Goal: Task Accomplishment & Management: Complete application form

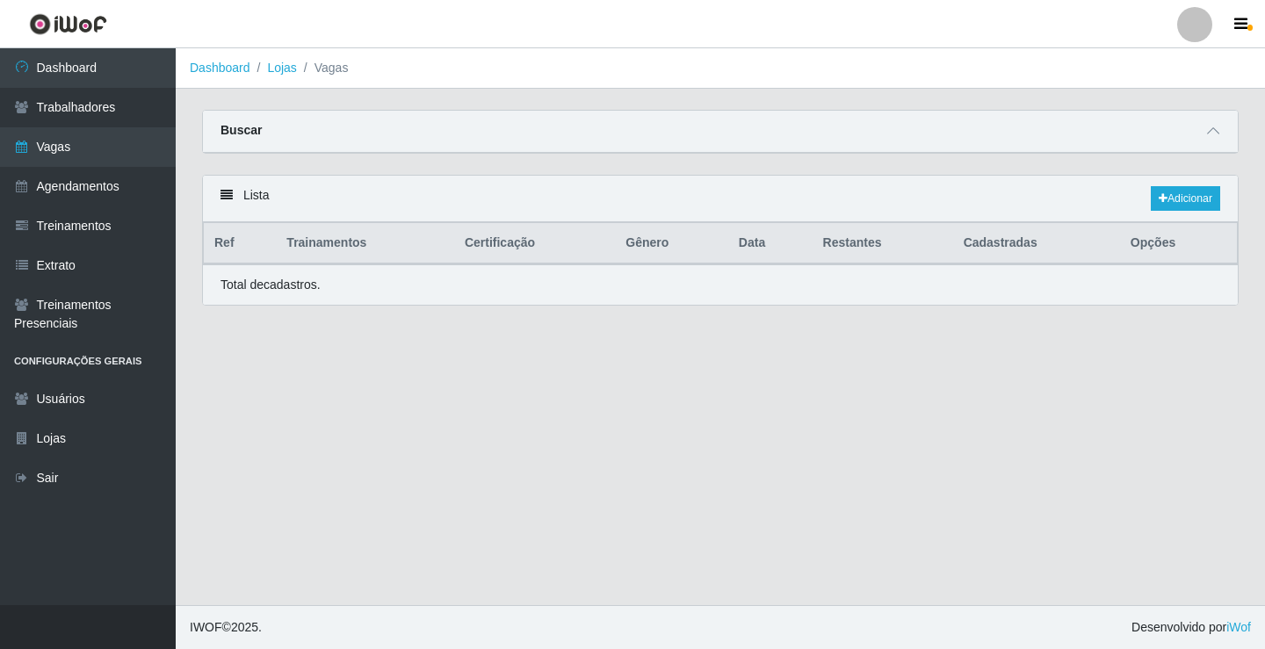
click at [85, 142] on link "Vagas" at bounding box center [88, 147] width 176 height 40
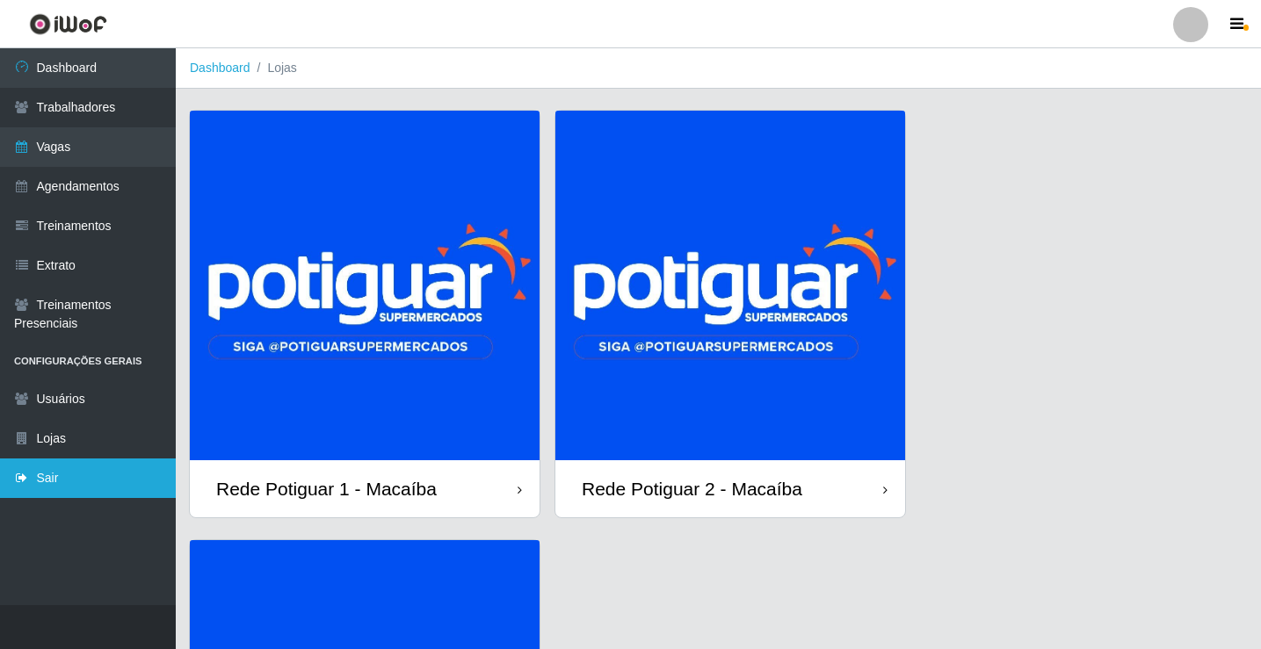
click at [126, 481] on link "Sair" at bounding box center [88, 479] width 176 height 40
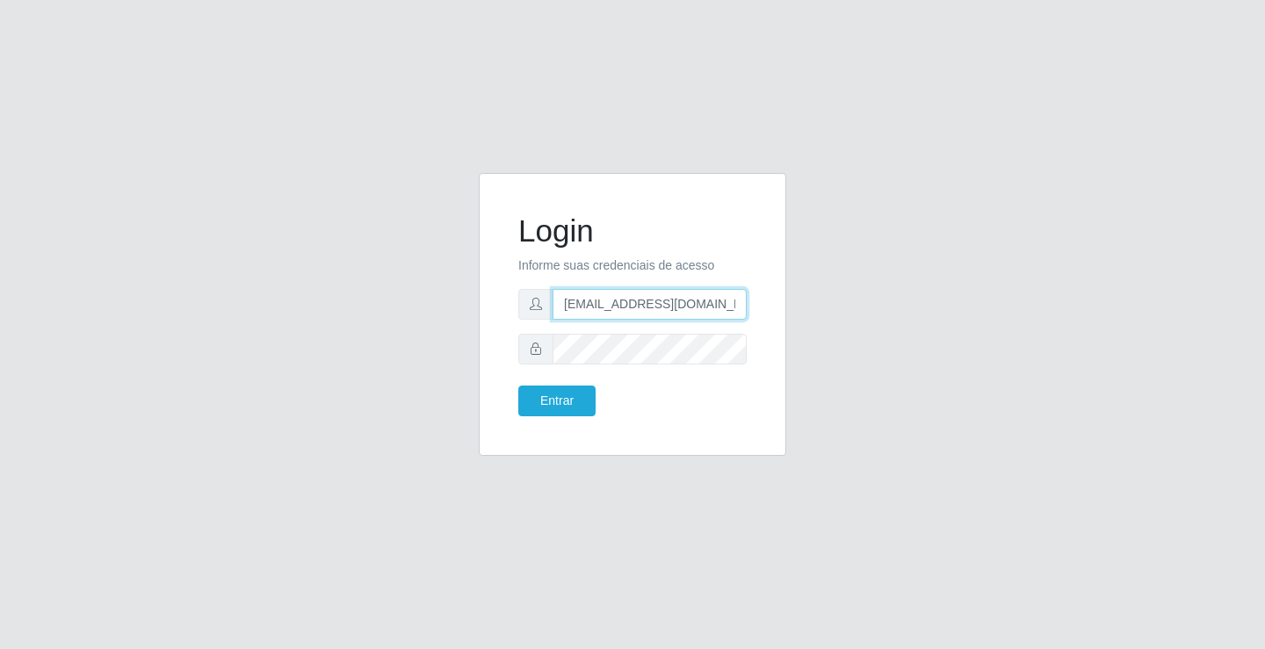
click at [597, 305] on input "[EMAIL_ADDRESS][DOMAIN_NAME]" at bounding box center [650, 304] width 194 height 31
type input "[EMAIL_ADDRESS][DOMAIN_NAME]"
click at [569, 409] on button "Entrar" at bounding box center [557, 401] width 77 height 31
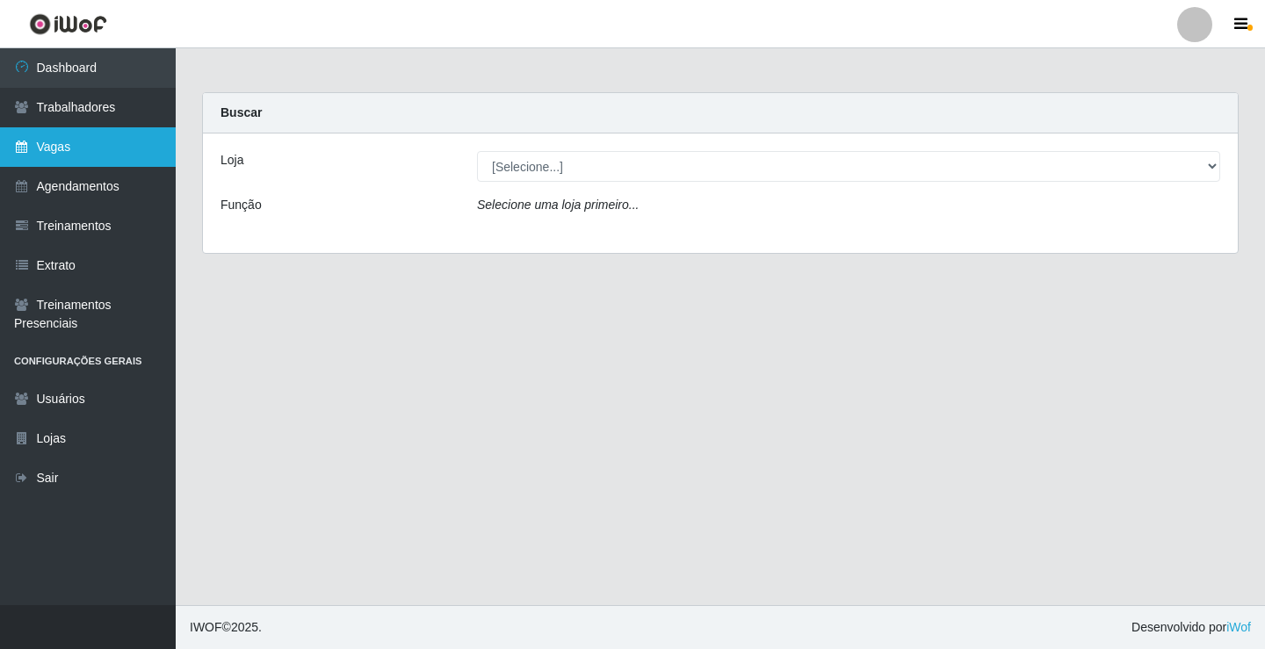
click at [83, 139] on link "Vagas" at bounding box center [88, 147] width 176 height 40
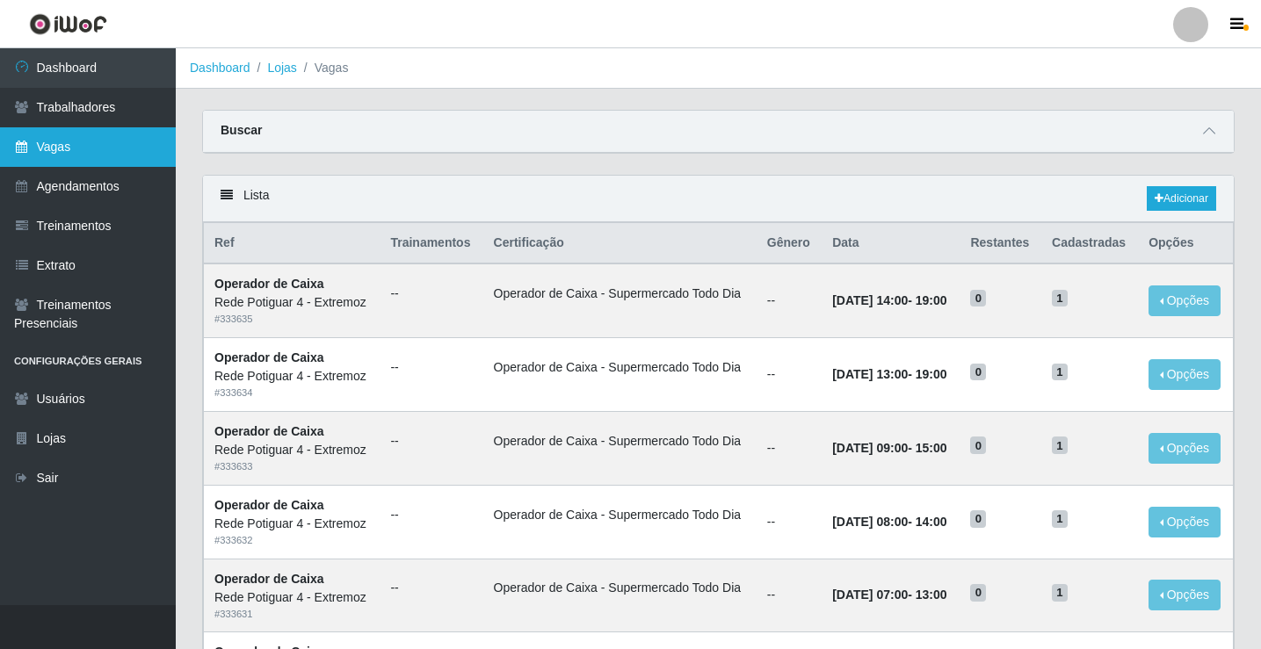
click at [112, 156] on link "Vagas" at bounding box center [88, 147] width 176 height 40
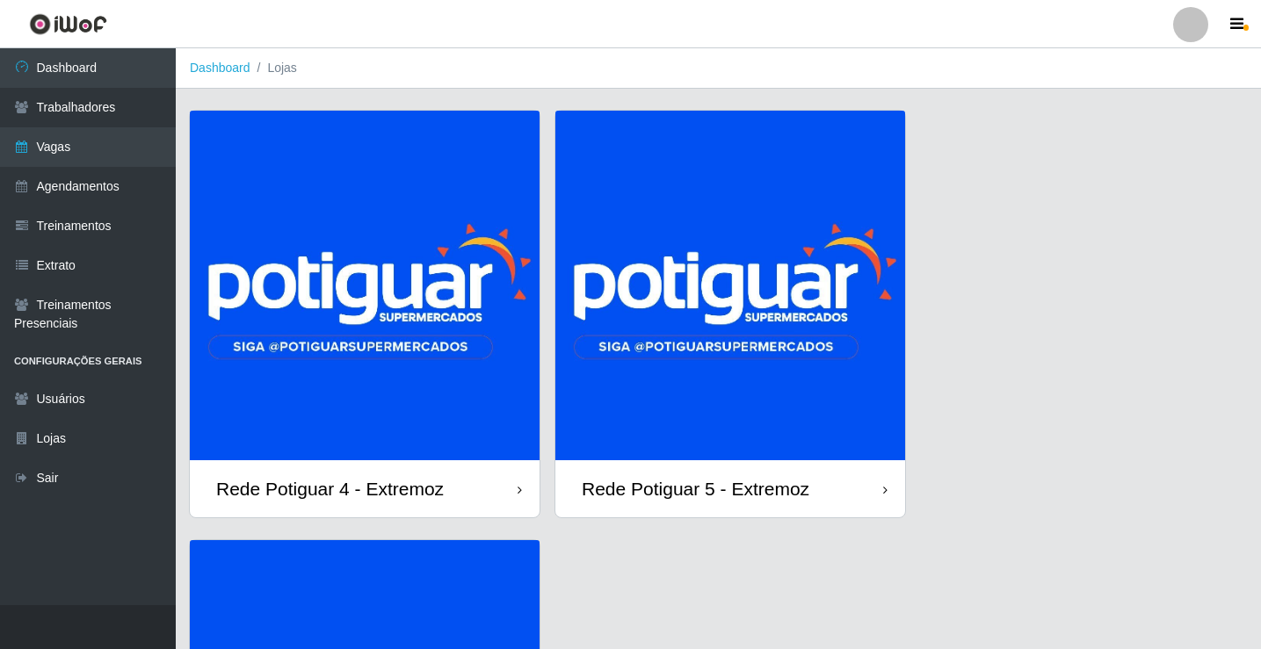
click at [736, 316] on img at bounding box center [730, 286] width 350 height 350
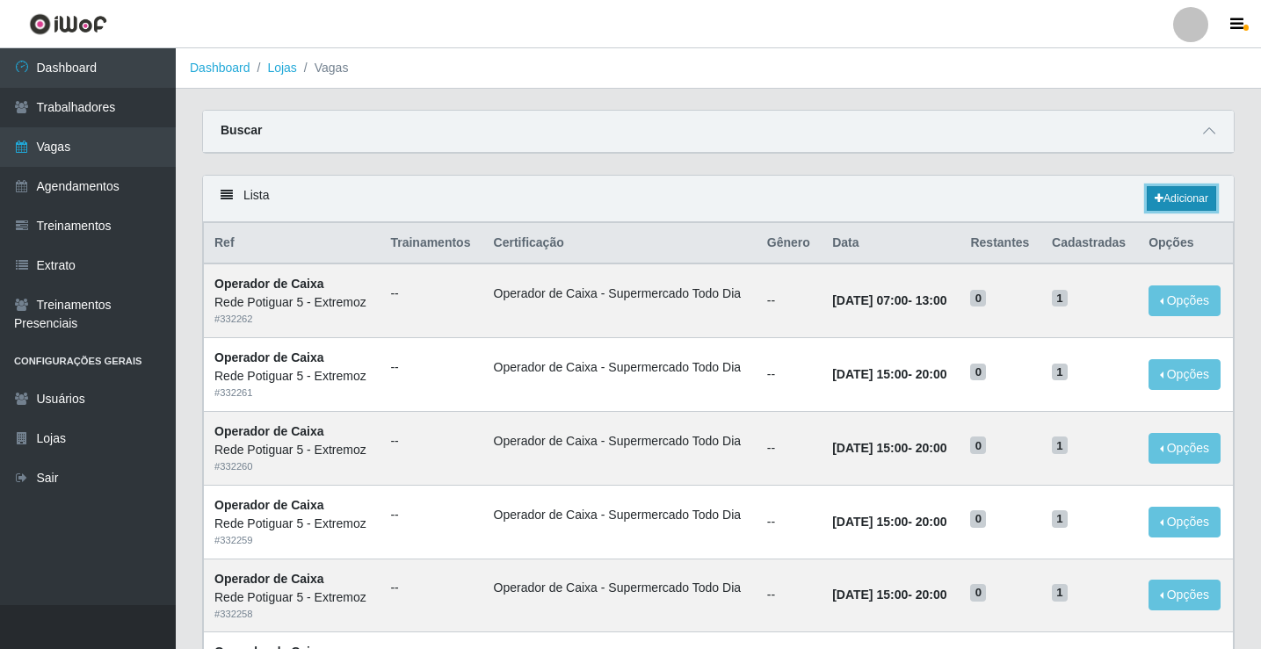
click at [1176, 194] on link "Adicionar" at bounding box center [1181, 198] width 69 height 25
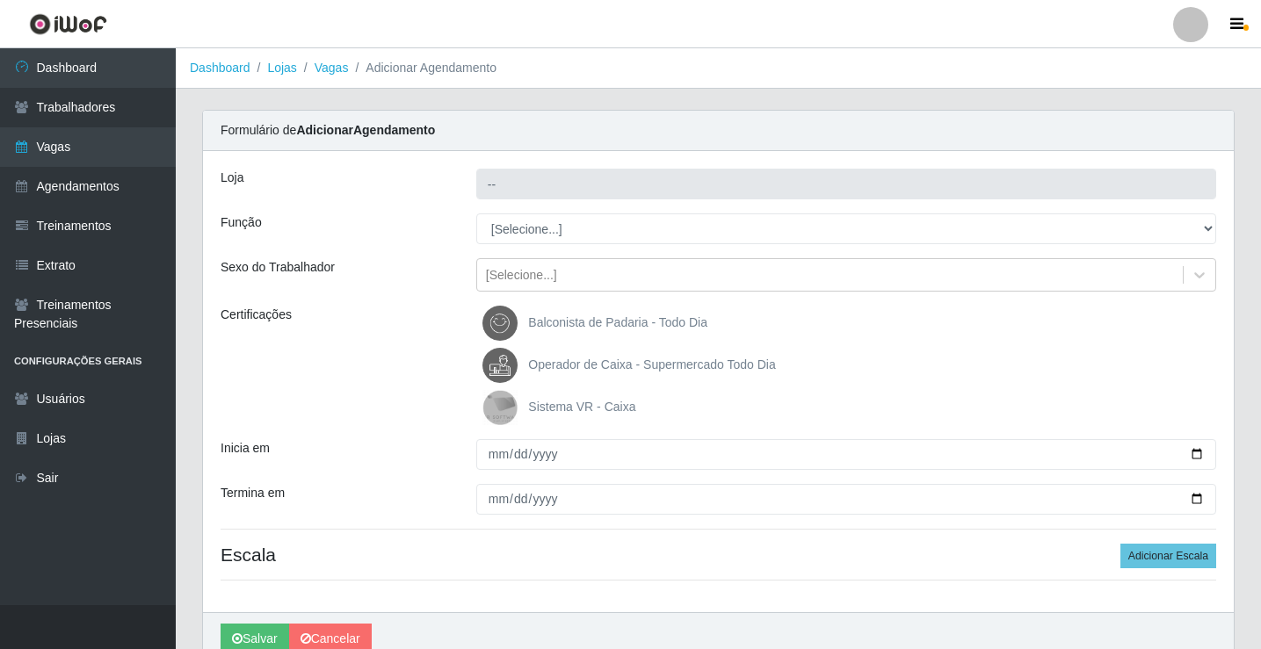
type input "Rede Potiguar 5 - Extremoz"
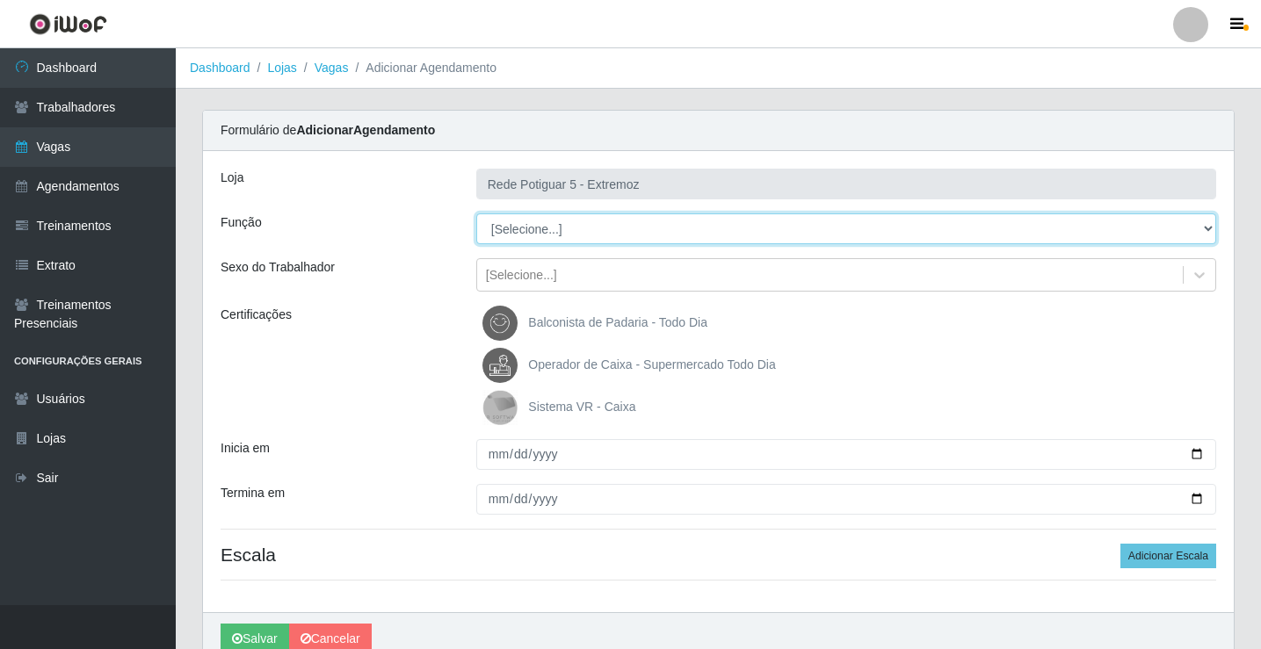
click at [525, 228] on select "[Selecione...] ASG Balconista Embalador Operador de Caixa Operador de Loja Repo…" at bounding box center [846, 229] width 740 height 31
select select "22"
click at [476, 214] on select "[Selecione...] ASG Balconista Embalador Operador de Caixa Operador de Loja Repo…" at bounding box center [846, 229] width 740 height 31
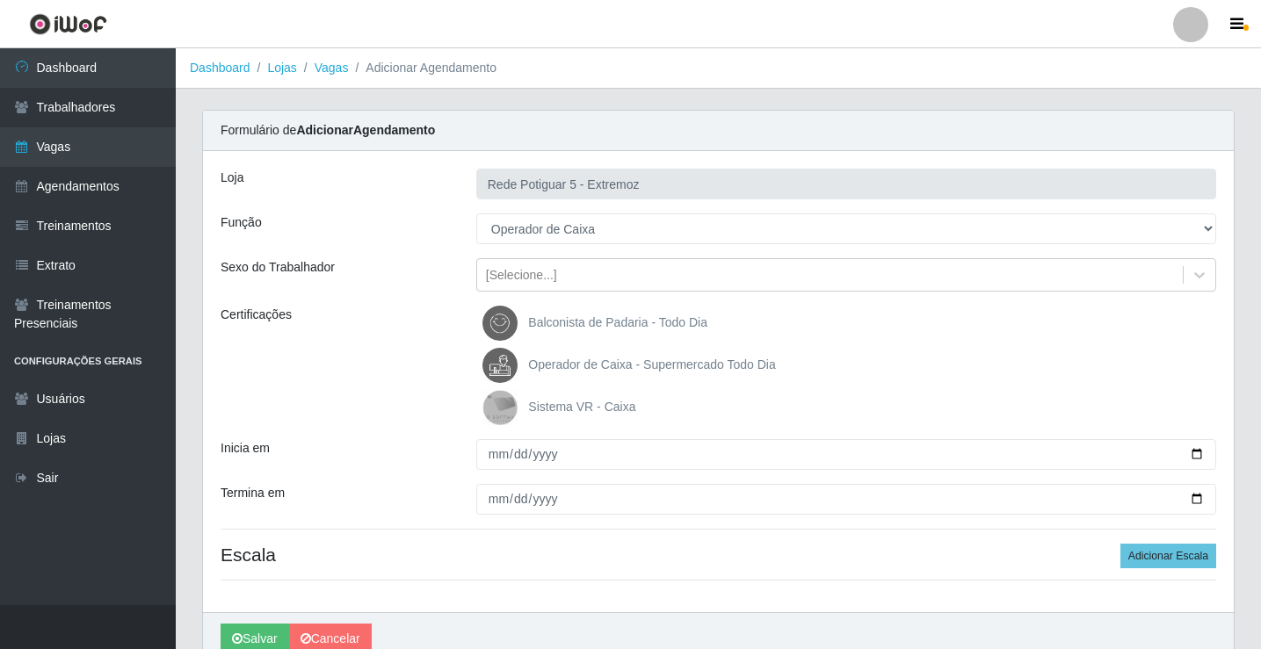
click at [576, 364] on span "Operador de Caixa - Supermercado Todo Dia" at bounding box center [651, 365] width 247 height 14
click at [0, 0] on input "Operador de Caixa - Supermercado Todo Dia" at bounding box center [0, 0] width 0 height 0
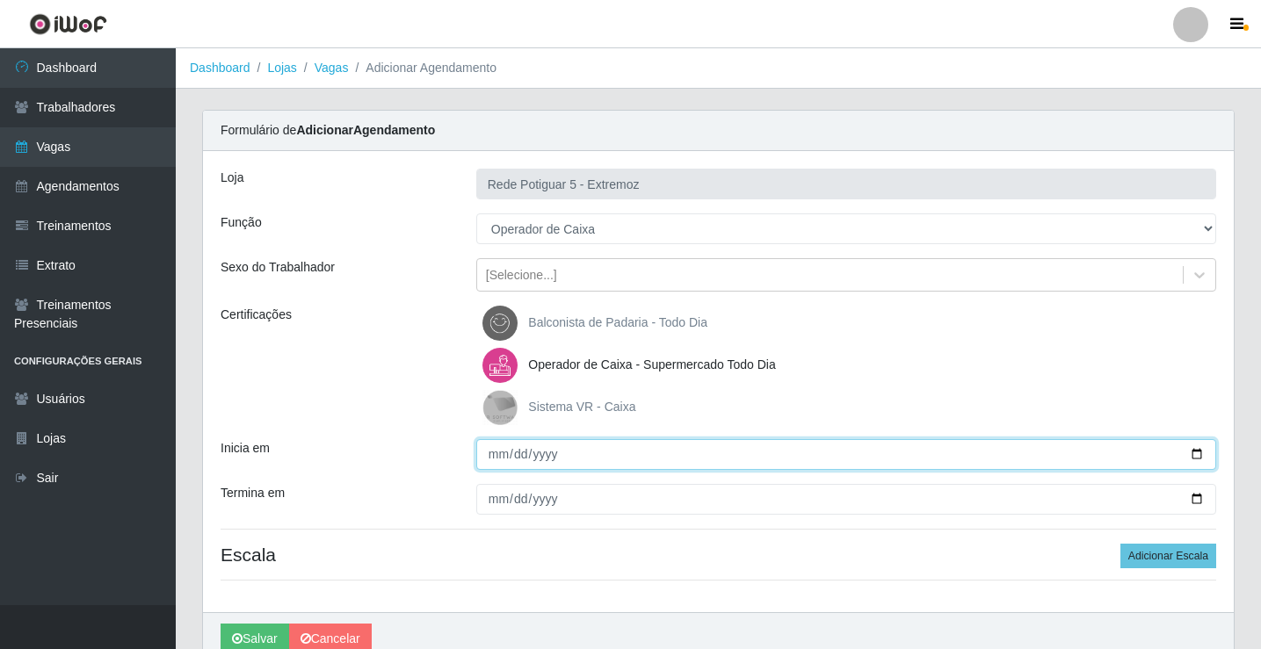
click at [493, 462] on input "Inicia em" at bounding box center [846, 454] width 740 height 31
type input "2025-08-27"
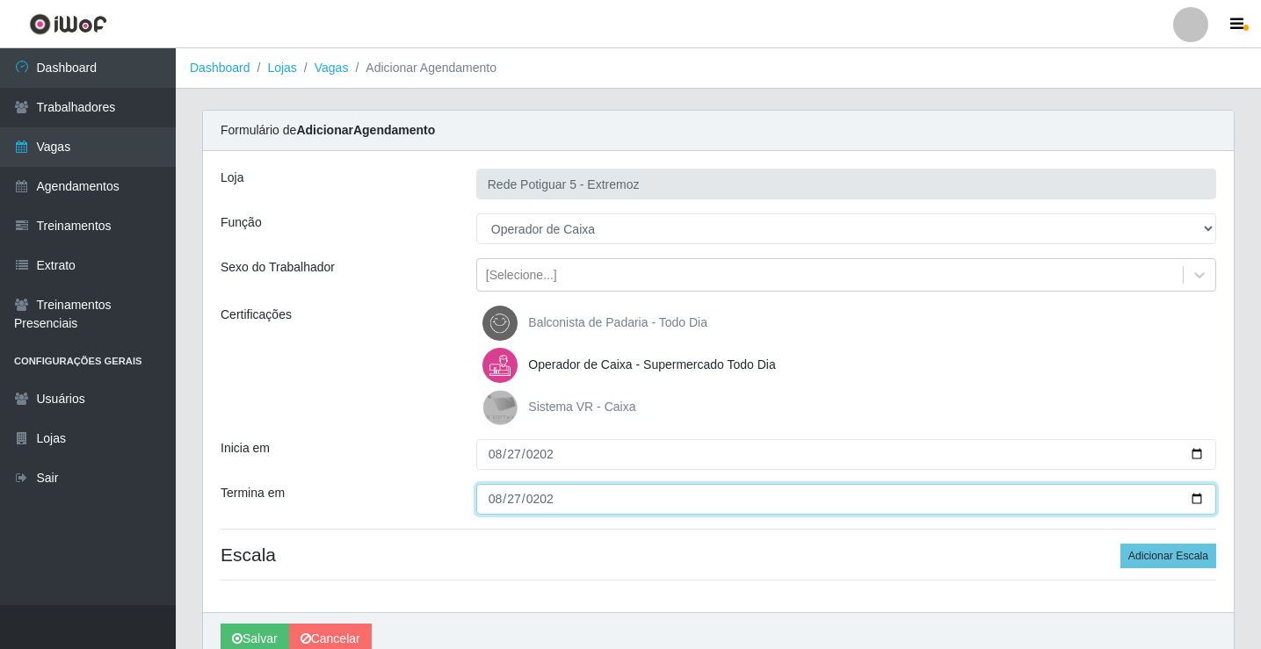
type input "2025-08-27"
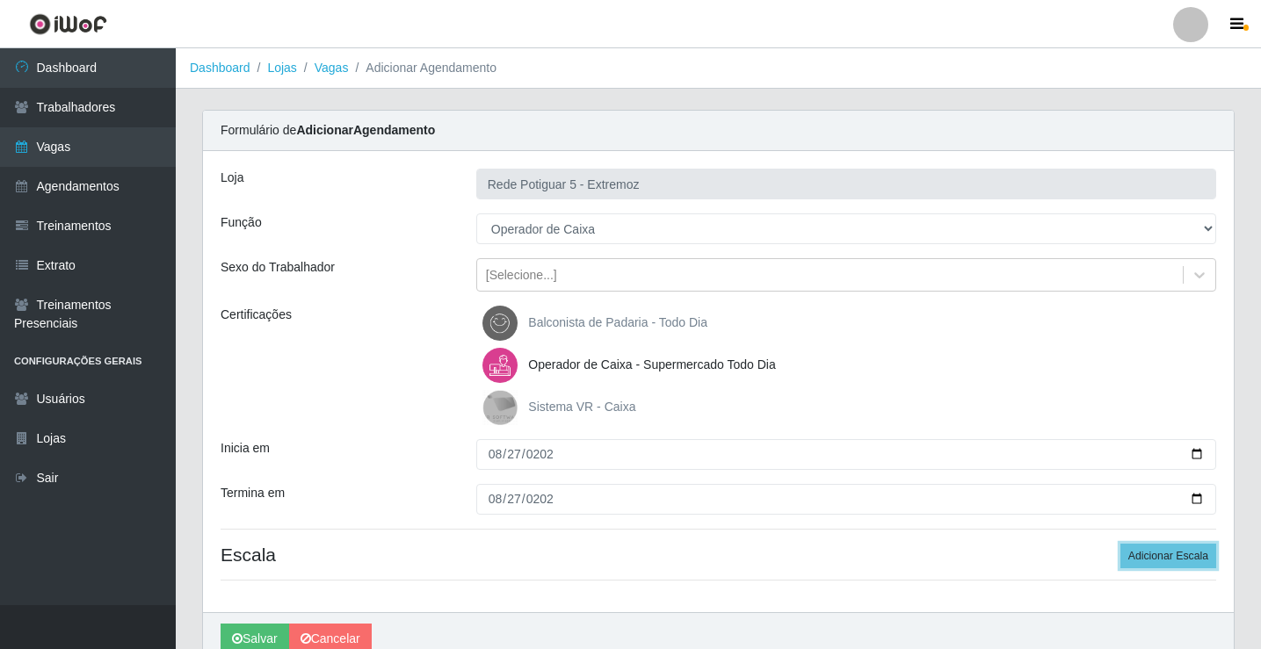
click at [1120, 544] on button "Adicionar Escala" at bounding box center [1168, 556] width 96 height 25
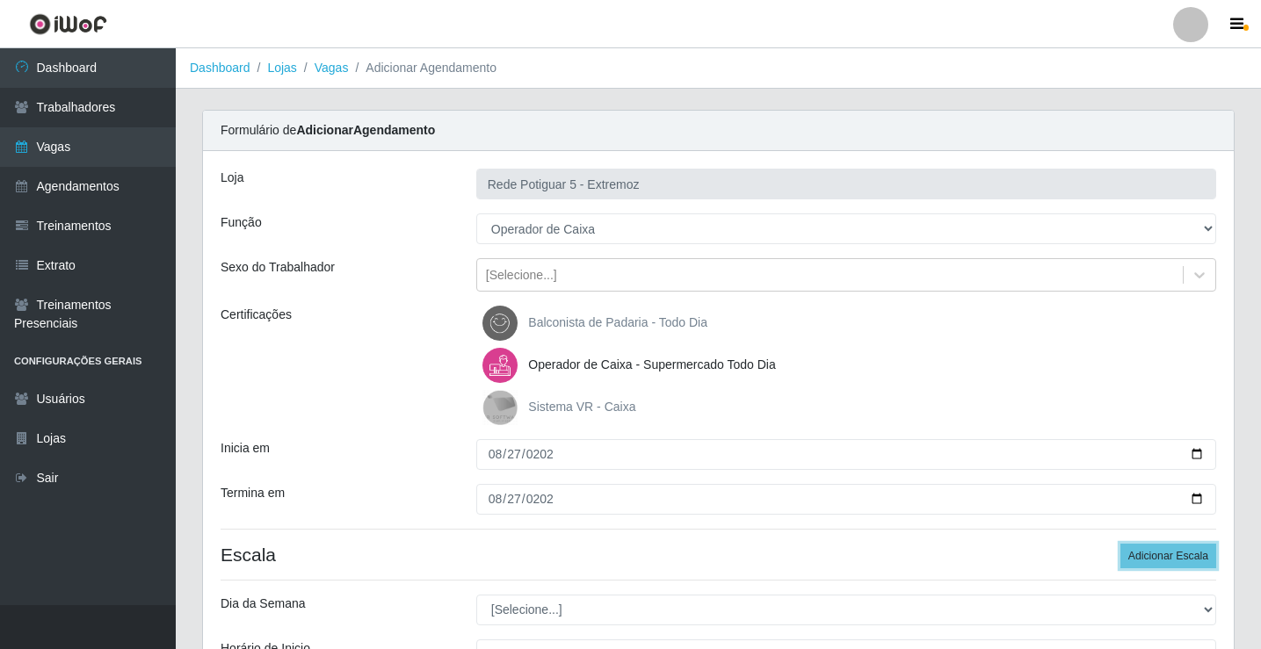
click at [1120, 544] on button "Adicionar Escala" at bounding box center [1168, 556] width 96 height 25
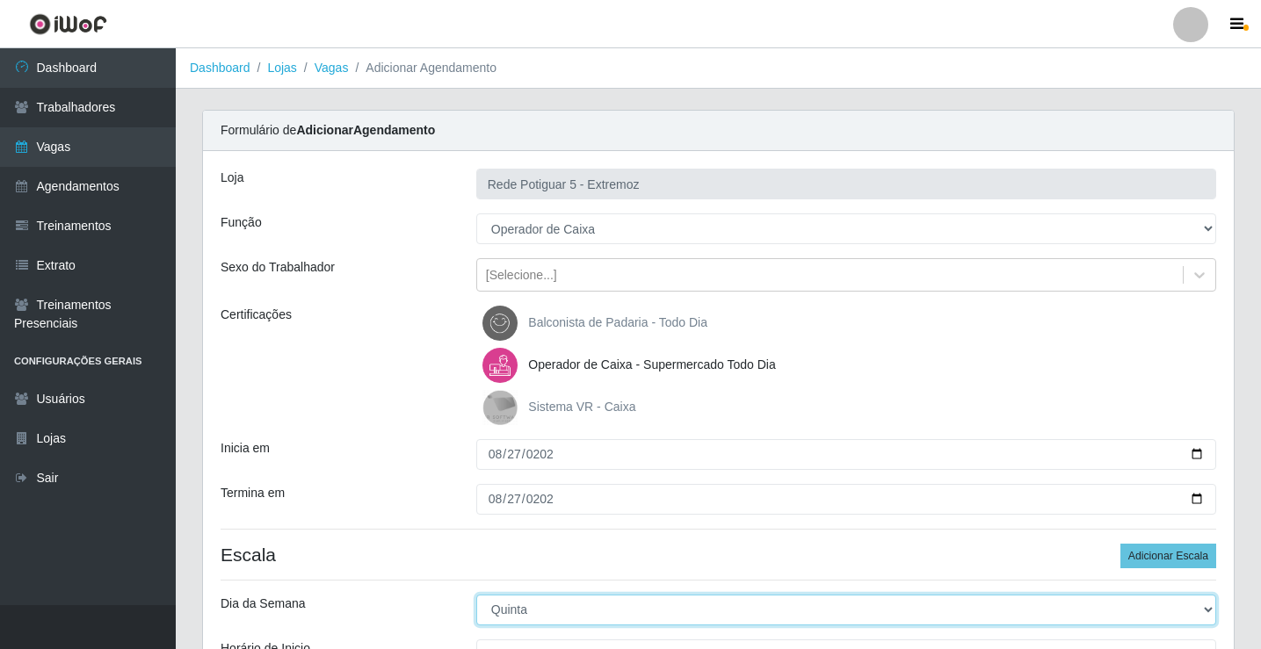
select select "3"
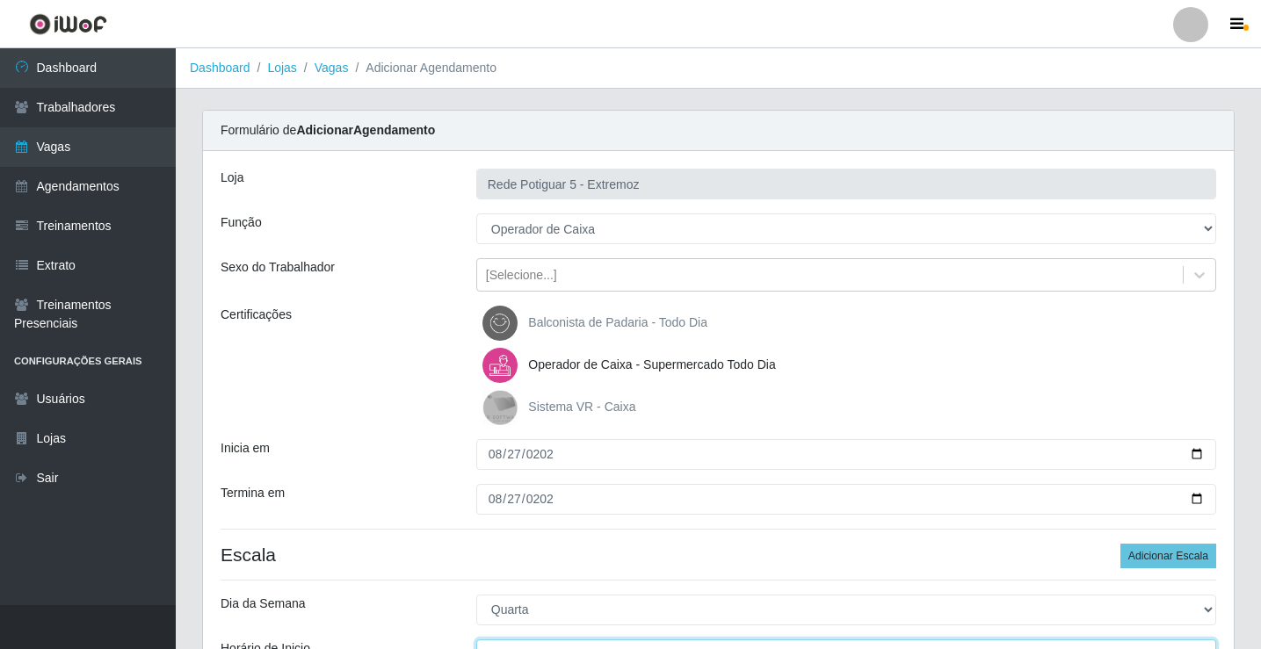
scroll to position [21, 0]
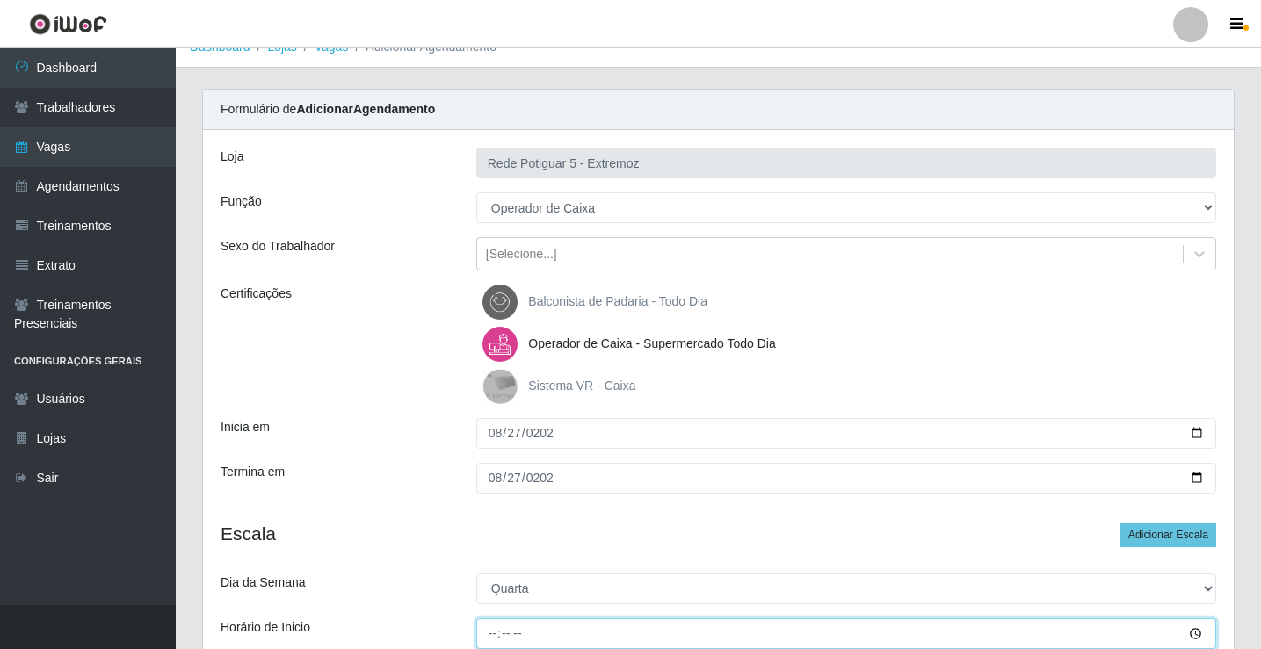
type input "07:00"
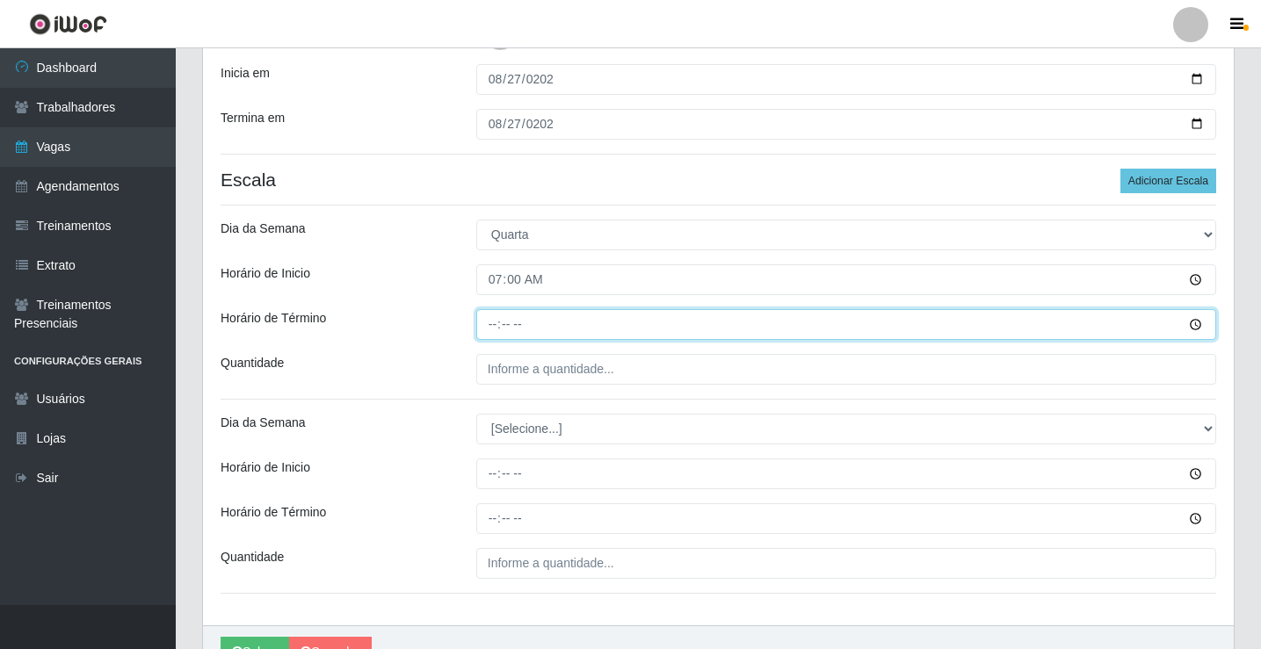
type input "13:00"
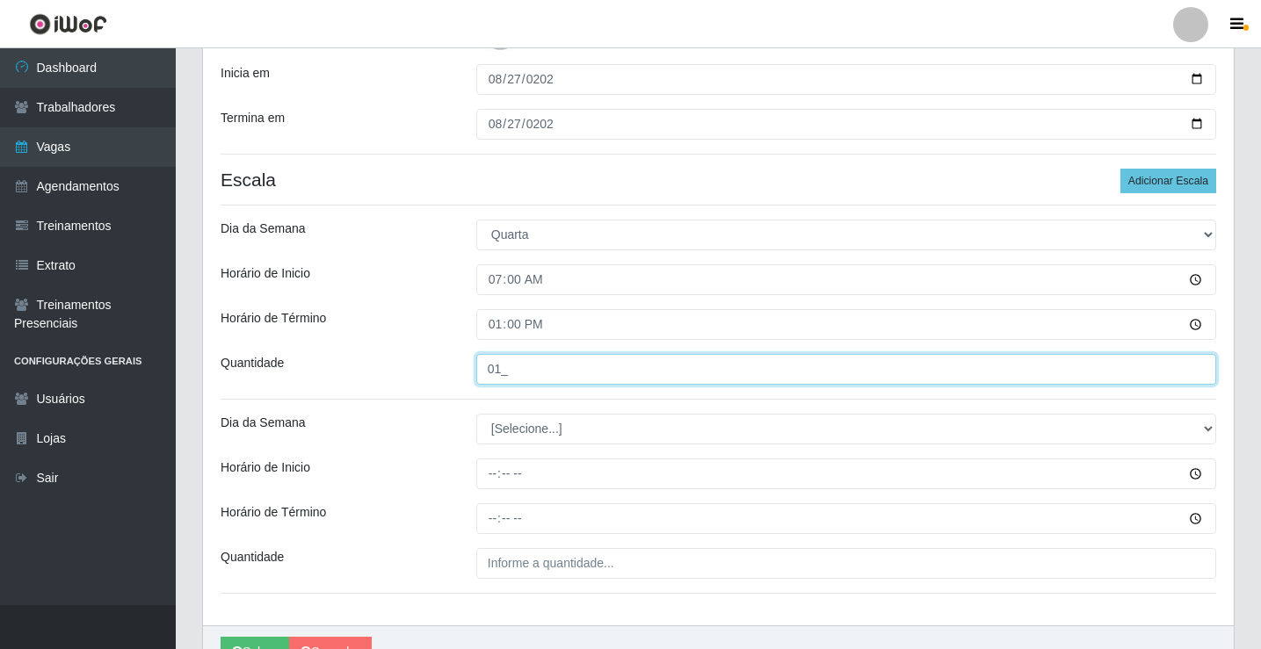
type input "01_"
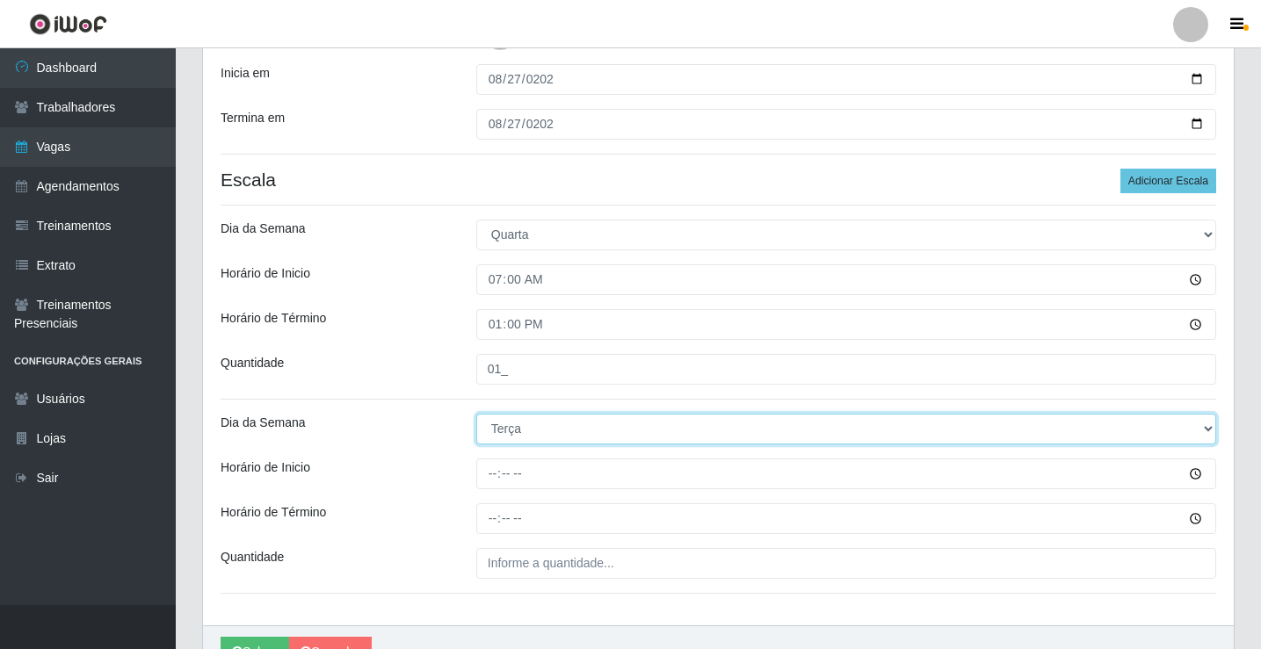
select select "3"
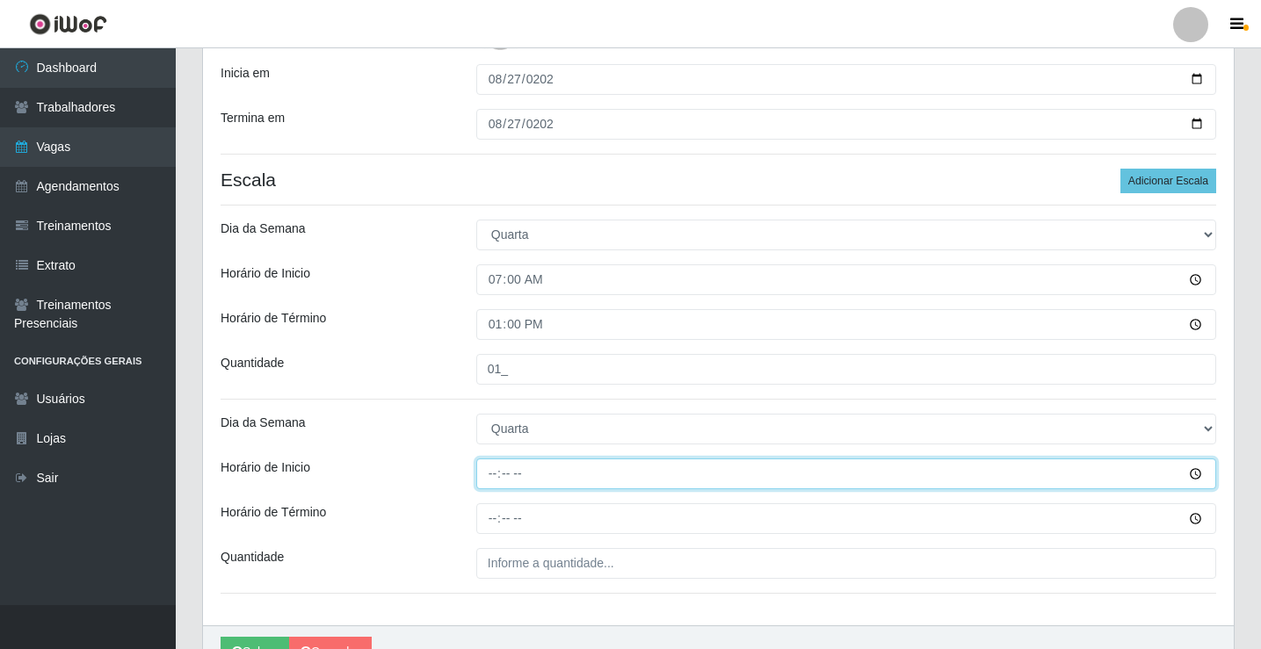
type input "15:00"
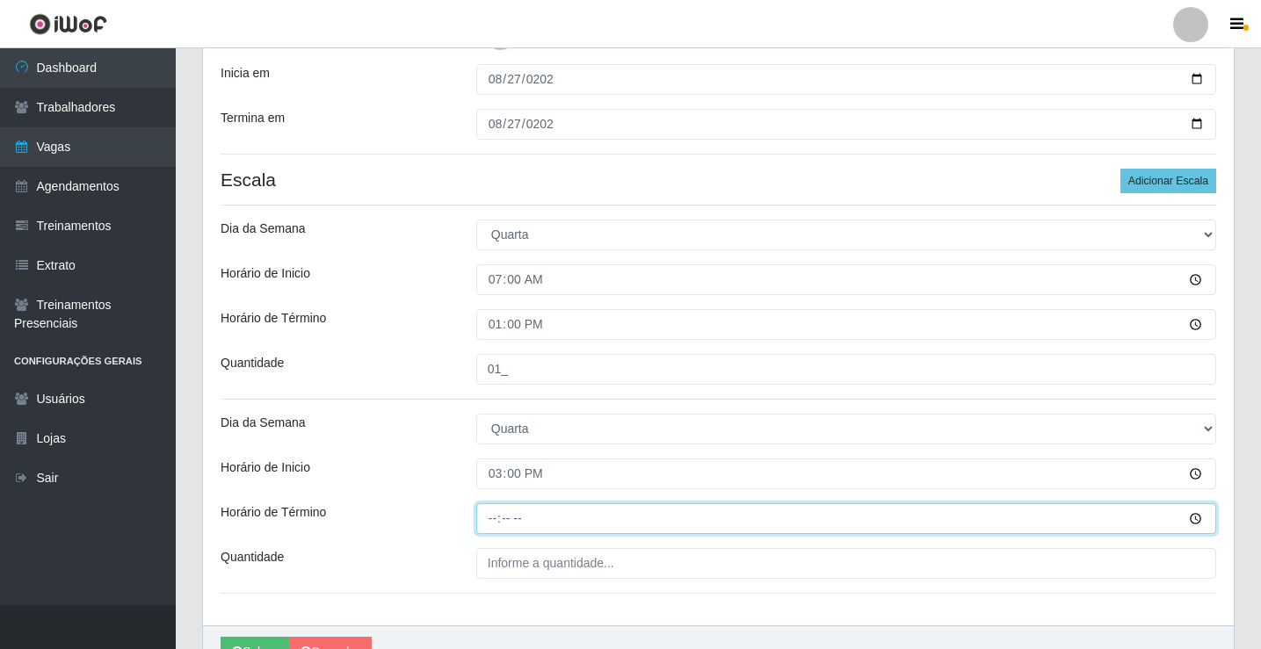
type input "20:00"
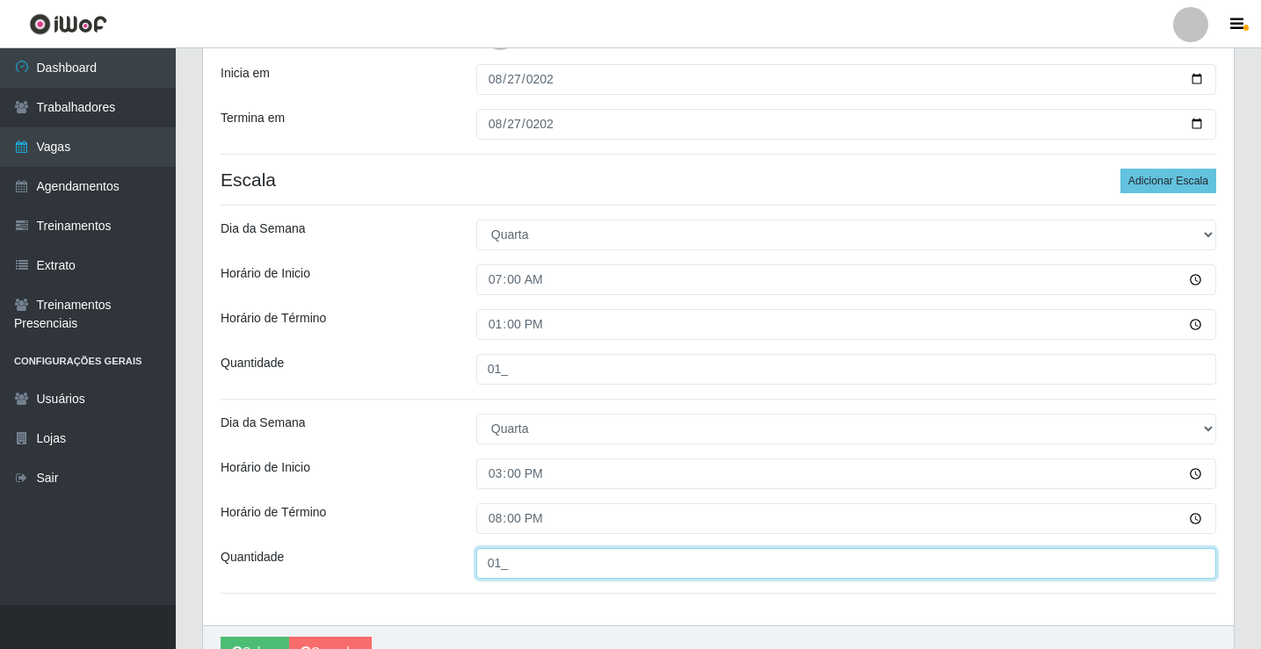
type input "01_"
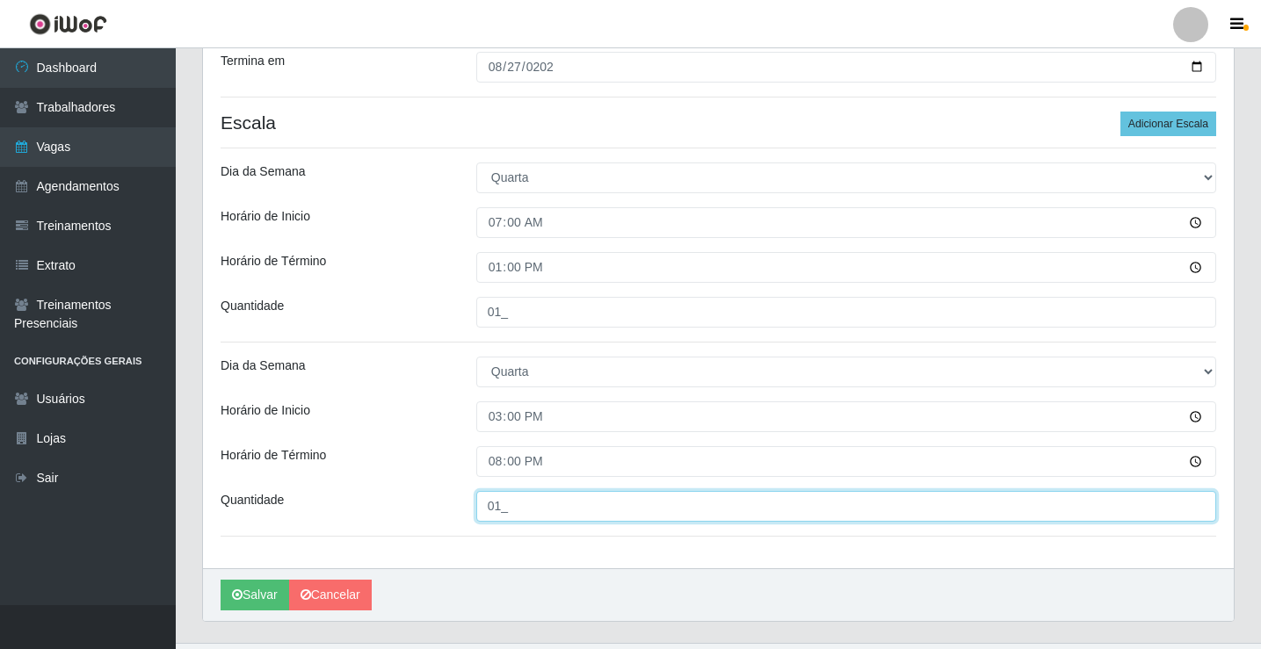
scroll to position [463, 0]
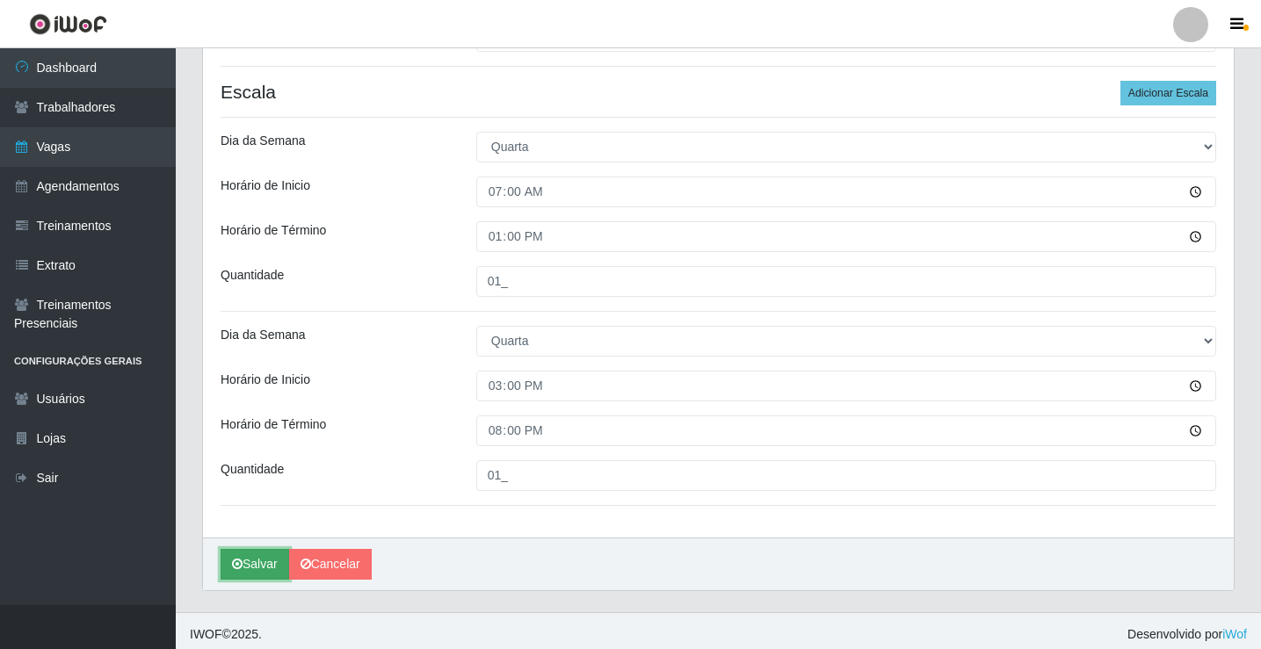
click at [225, 568] on button "Salvar" at bounding box center [255, 564] width 69 height 31
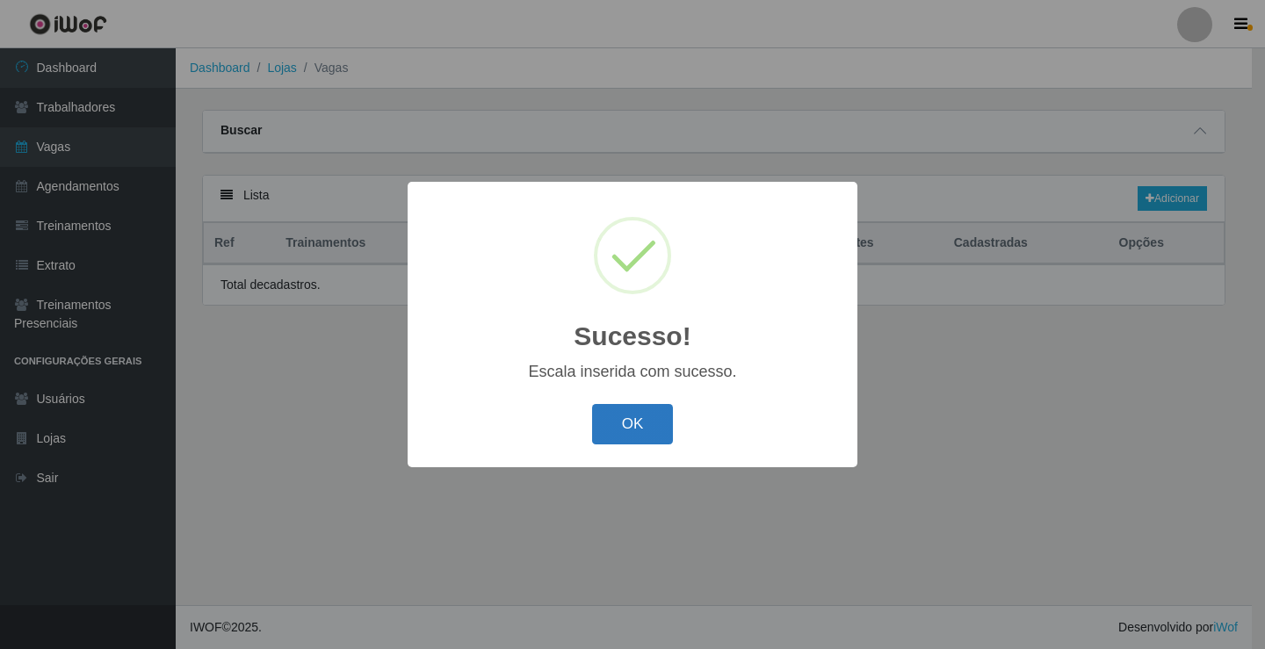
click at [656, 432] on button "OK" at bounding box center [633, 424] width 82 height 41
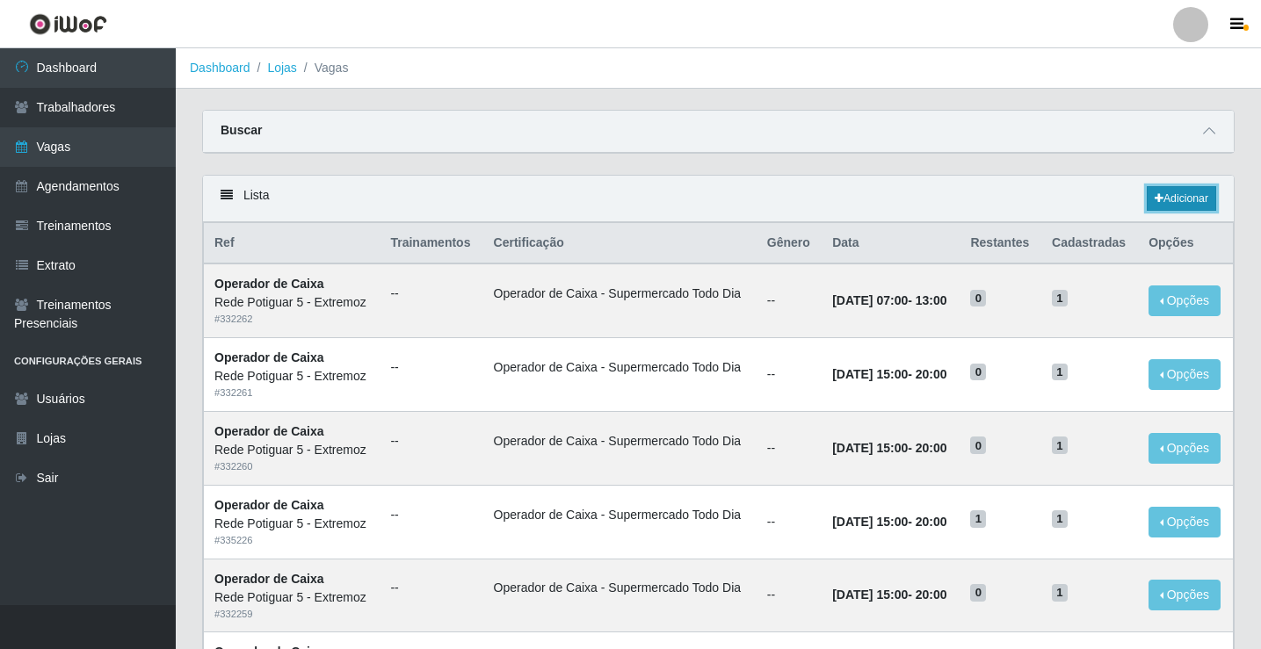
click at [1159, 203] on icon at bounding box center [1159, 198] width 9 height 11
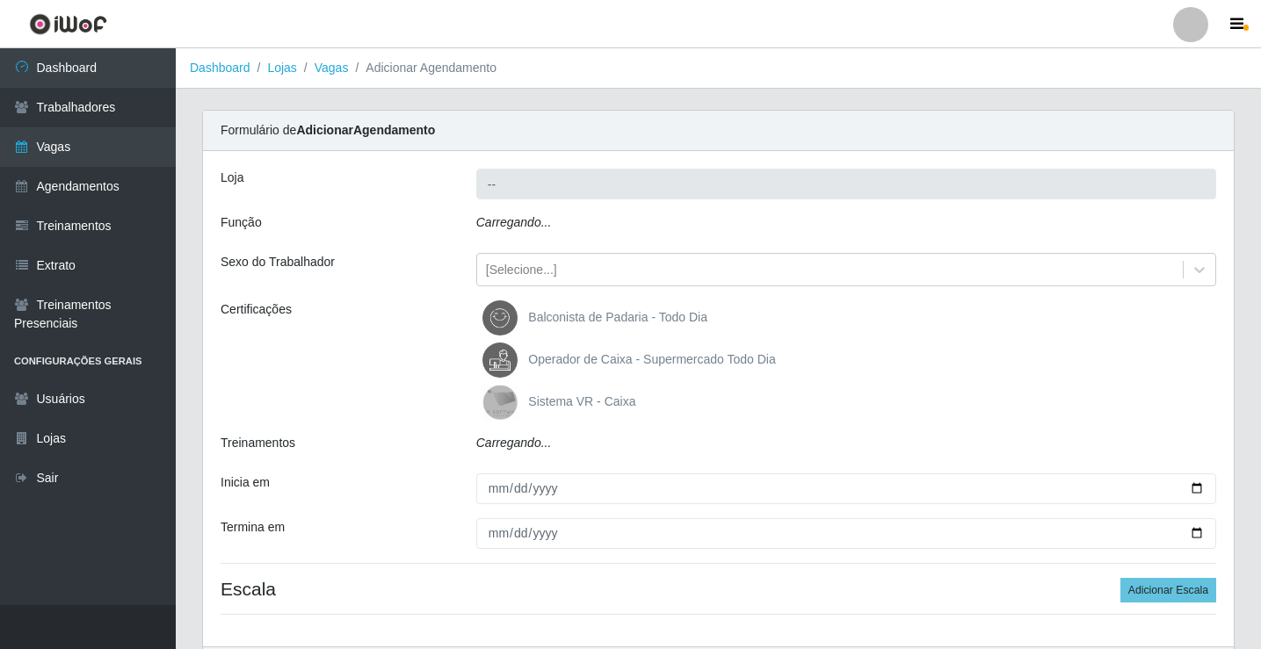
type input "Rede Potiguar 5 - Extremoz"
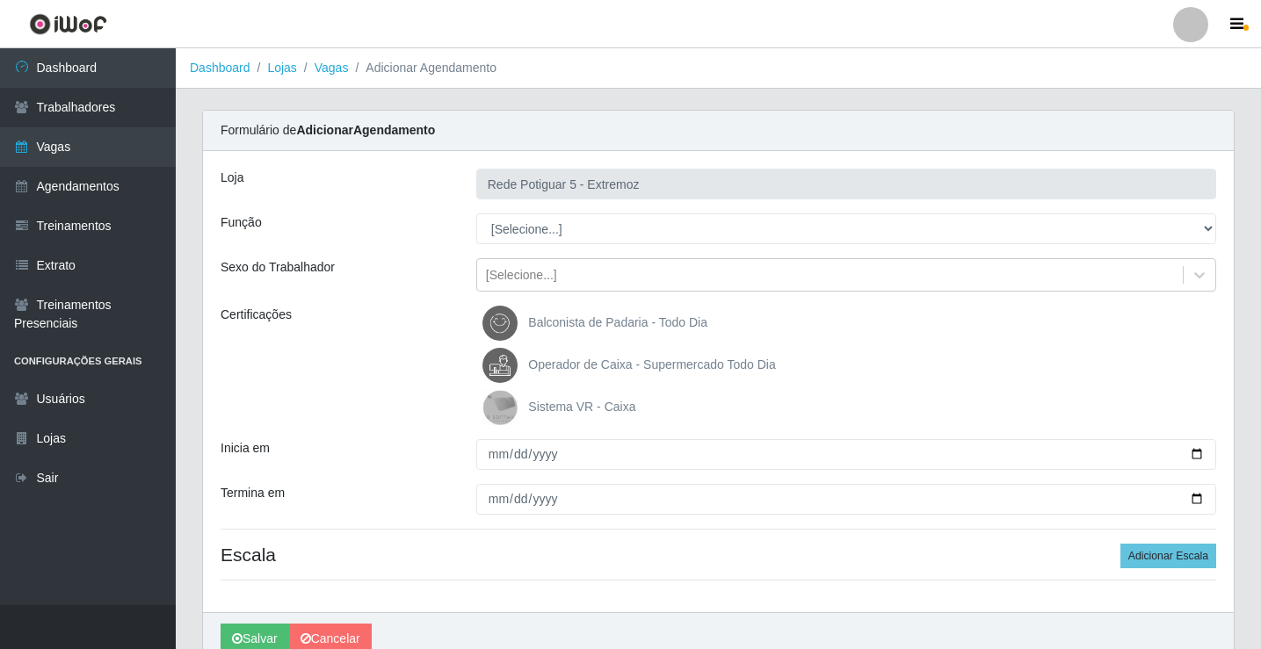
click at [526, 228] on select "[Selecione...] ASG Balconista Embalador Operador de Caixa Operador de Loja Repo…" at bounding box center [846, 229] width 740 height 31
select select "22"
click at [476, 214] on select "[Selecione...] ASG Balconista Embalador Operador de Caixa Operador de Loja Repo…" at bounding box center [846, 229] width 740 height 31
click at [587, 361] on span "Operador de Caixa - Supermercado Todo Dia" at bounding box center [651, 365] width 247 height 14
click at [0, 0] on input "Operador de Caixa - Supermercado Todo Dia" at bounding box center [0, 0] width 0 height 0
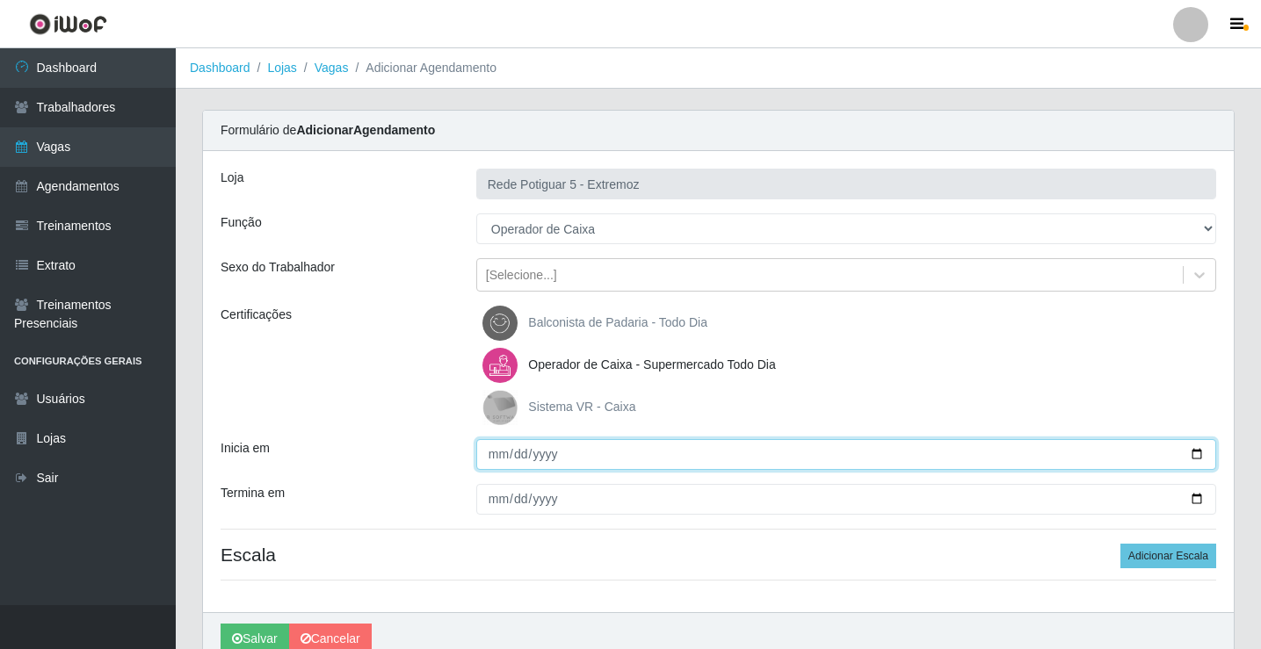
click at [491, 454] on input "Inicia em" at bounding box center [846, 454] width 740 height 31
type input "2025-08-28"
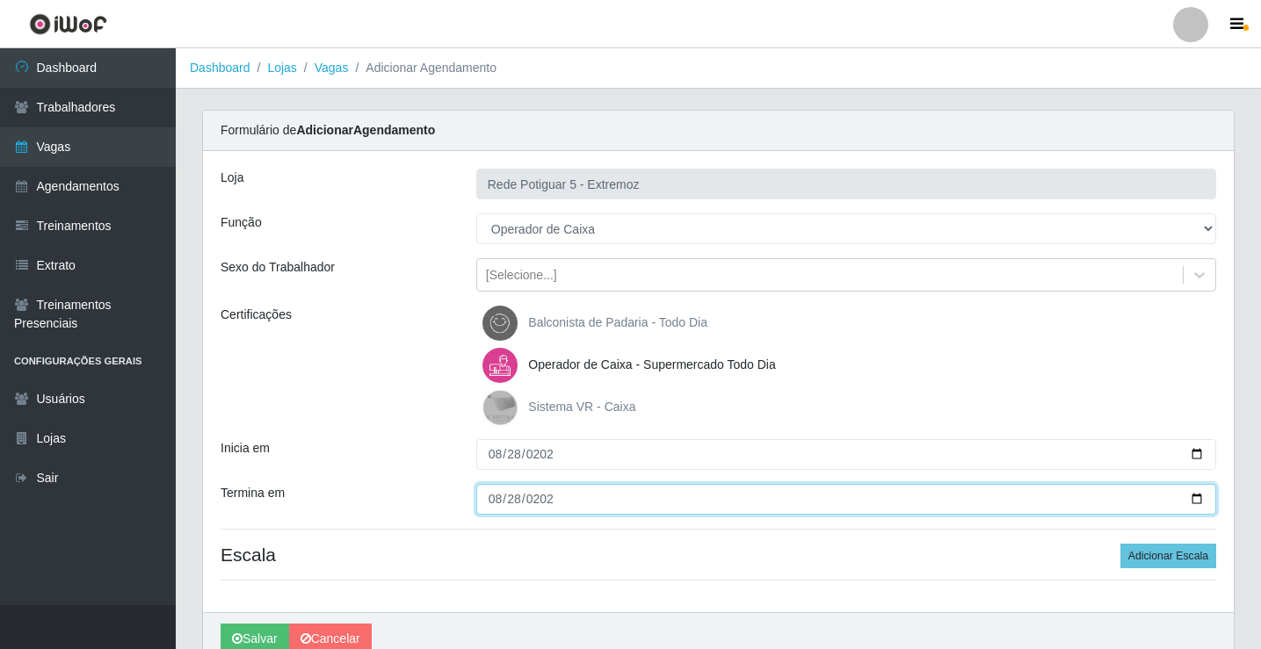
type input "2025-08-28"
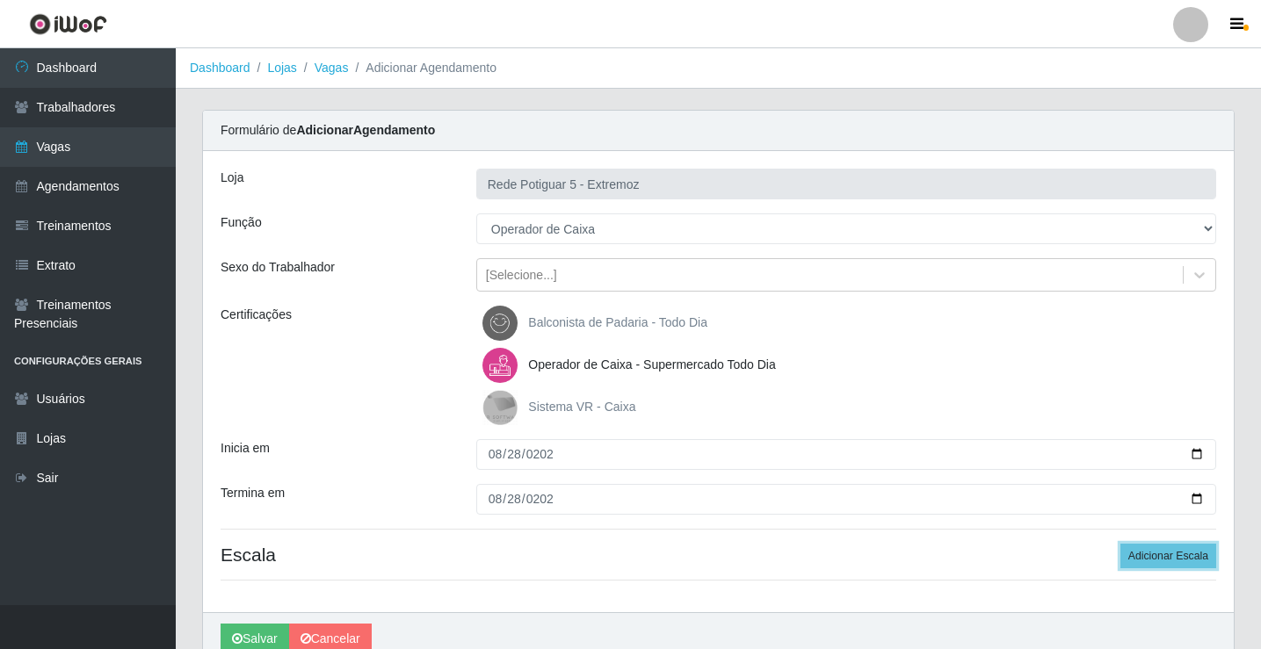
click at [1120, 544] on button "Adicionar Escala" at bounding box center [1168, 556] width 96 height 25
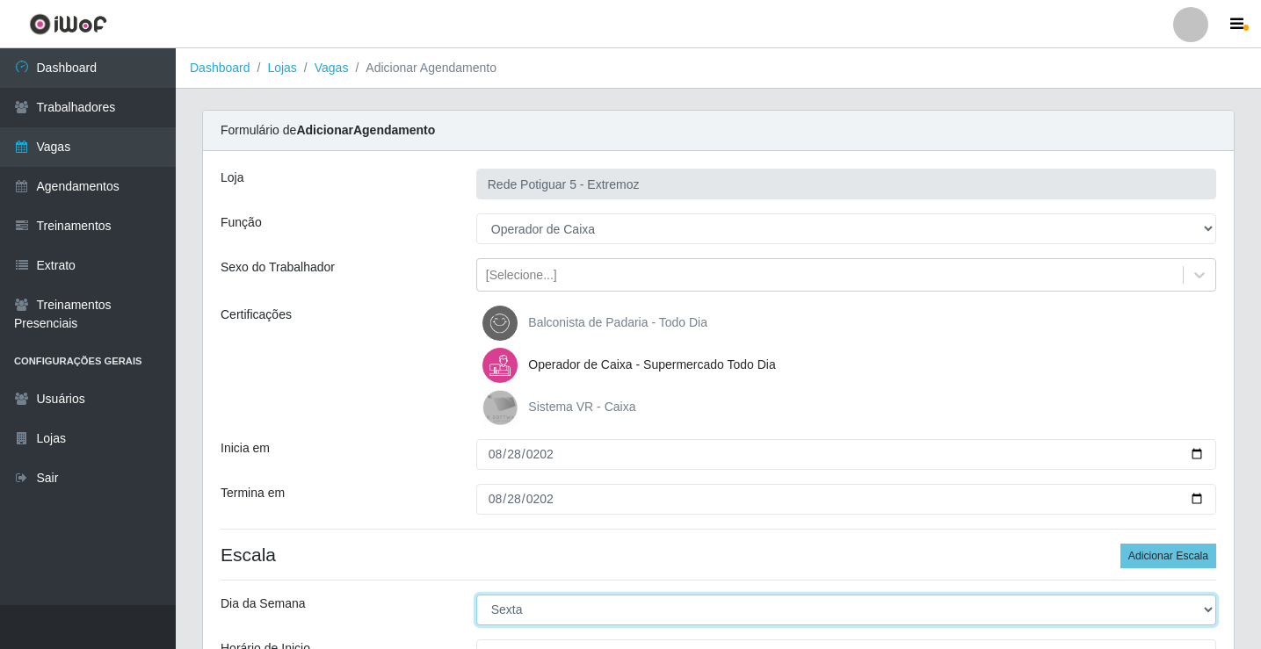
select select "4"
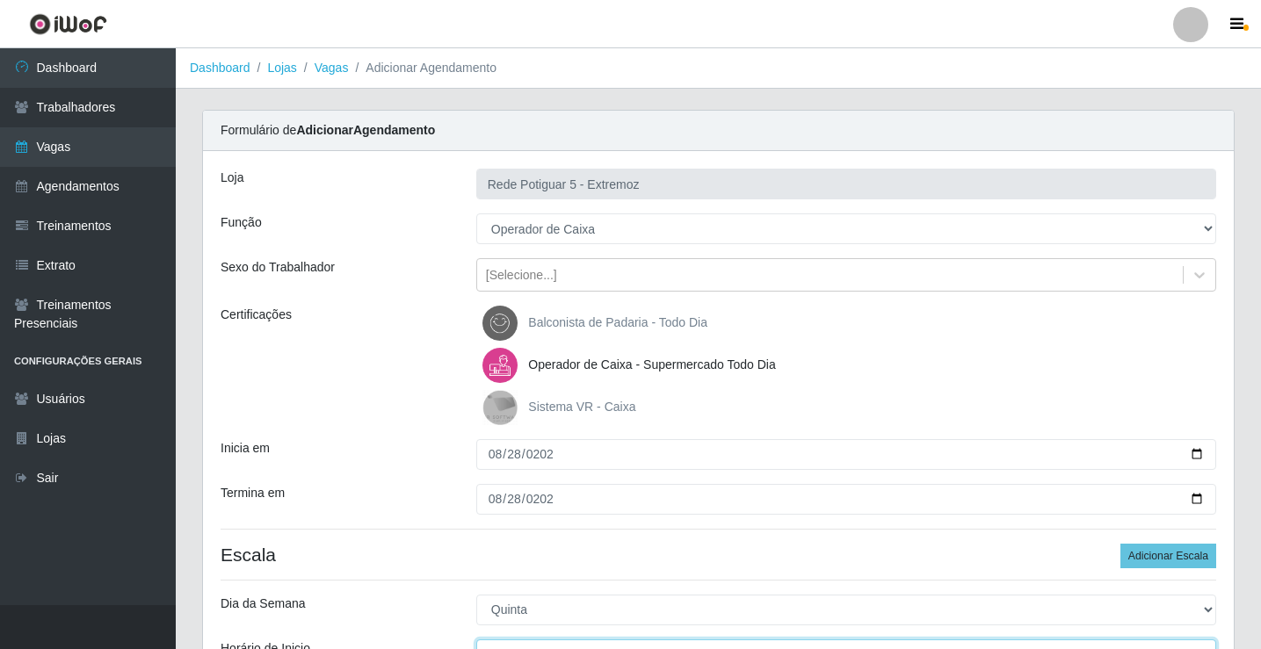
scroll to position [21, 0]
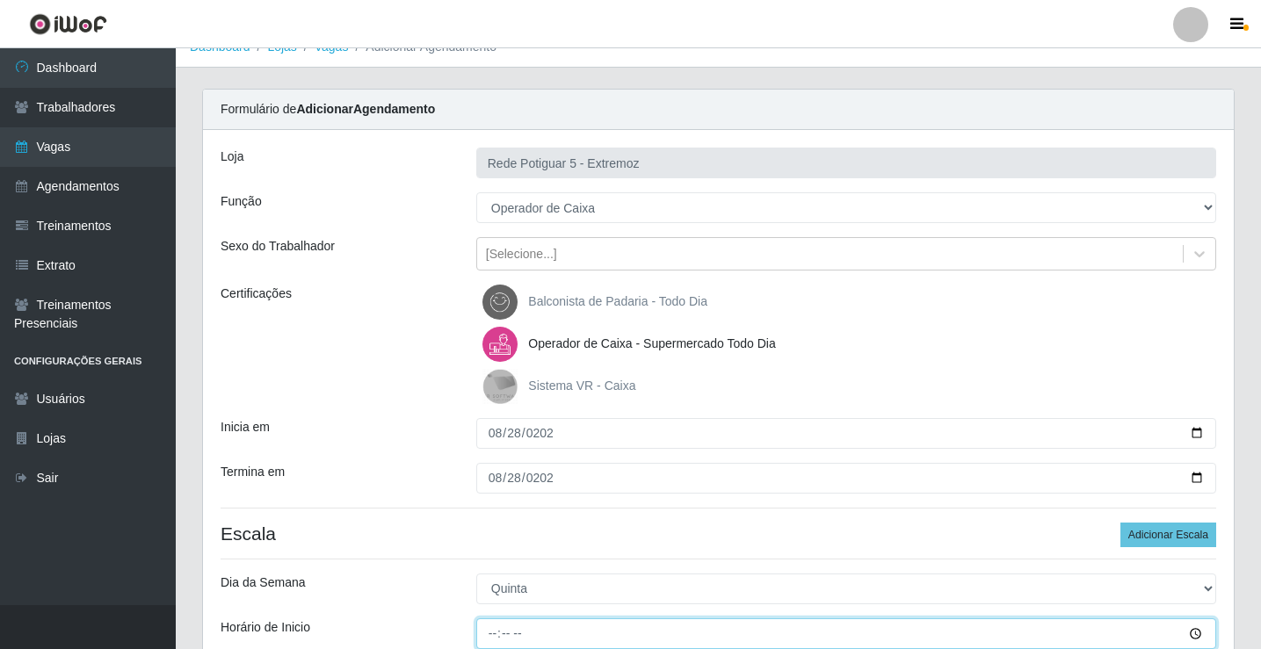
type input "15:00"
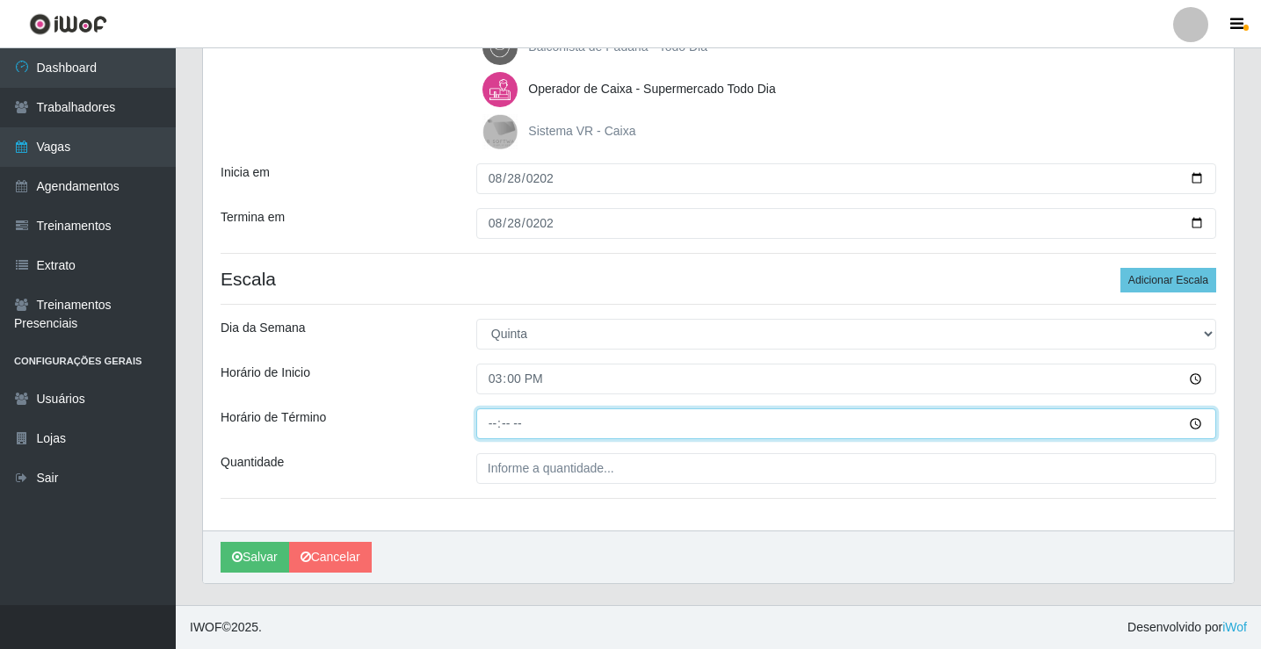
type input "20:00"
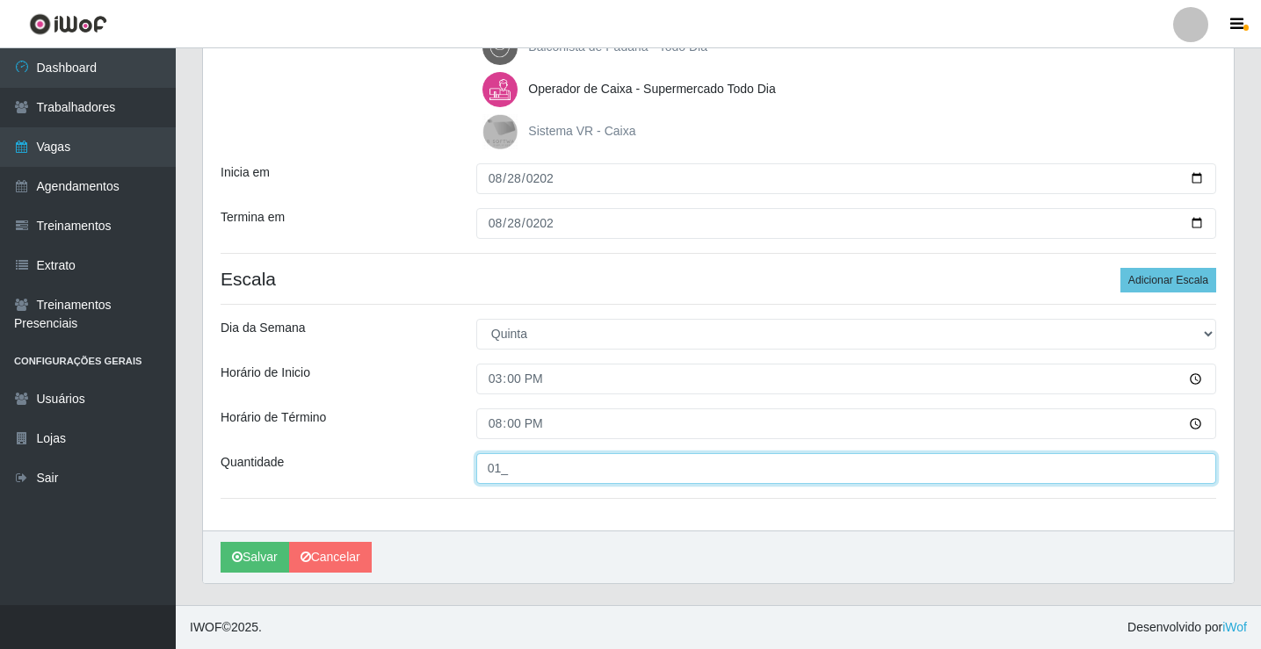
type input "01_"
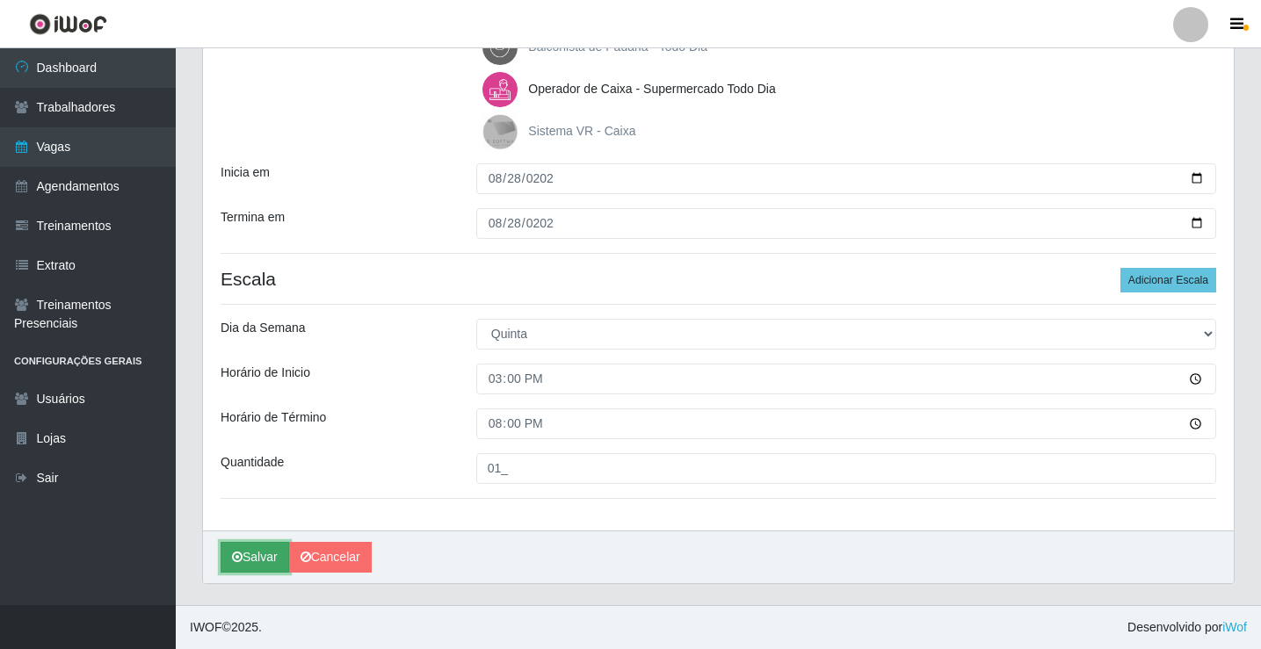
click at [268, 549] on button "Salvar" at bounding box center [255, 557] width 69 height 31
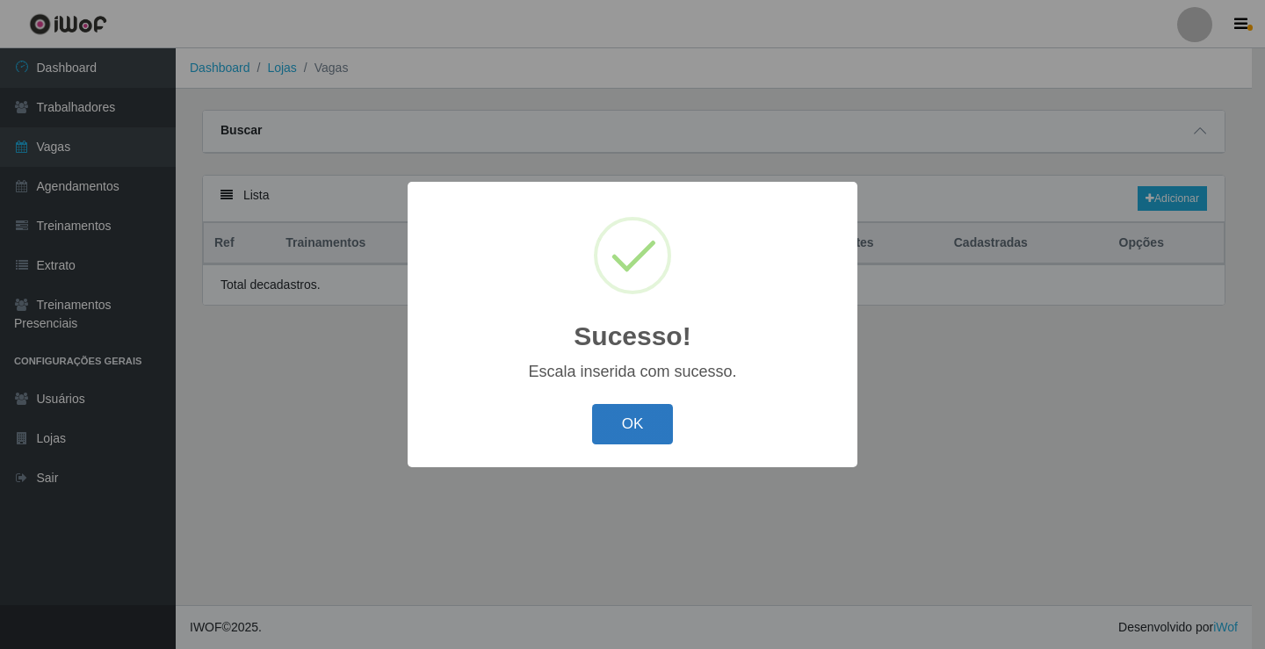
click at [620, 421] on button "OK" at bounding box center [633, 424] width 82 height 41
